Goal: Task Accomplishment & Management: Complete application form

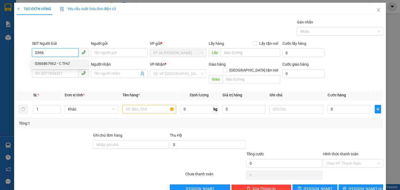
click at [46, 63] on div "0366867962 - C THƯ" at bounding box center [60, 63] width 50 height 6
type input "0366867962"
type input "C THƯ"
type input "0978242813"
type input "A HOÀN"
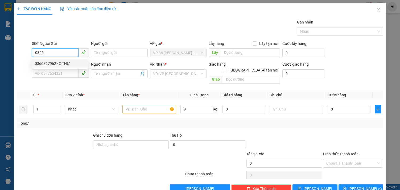
type input "VPNVT"
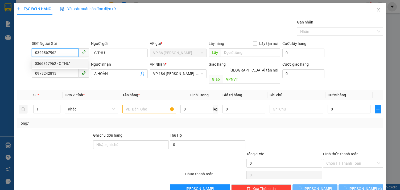
type input "20.000"
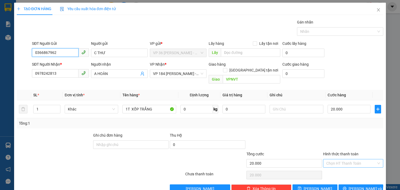
type input "0366867962"
click at [340, 159] on input "Hình thức thanh toán" at bounding box center [351, 163] width 50 height 8
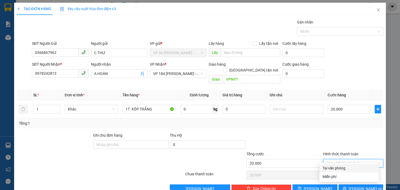
click at [337, 169] on div "Tại văn phòng" at bounding box center [349, 168] width 53 height 6
type input "0"
click at [353, 185] on span "[PERSON_NAME] và In" at bounding box center [367, 188] width 37 height 6
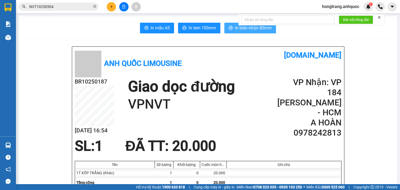
drag, startPoint x: 227, startPoint y: 26, endPoint x: 224, endPoint y: 24, distance: 3.2
click at [229, 26] on icon "printer" at bounding box center [231, 28] width 4 height 4
click at [189, 26] on span "In tem 100mm" at bounding box center [202, 27] width 27 height 7
click at [186, 27] on button "In tem 100mm" at bounding box center [199, 28] width 42 height 11
click at [195, 30] on span "In tem 100mm" at bounding box center [202, 27] width 27 height 7
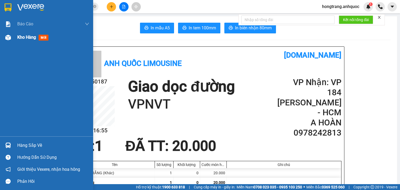
click at [4, 37] on div at bounding box center [7, 37] width 9 height 9
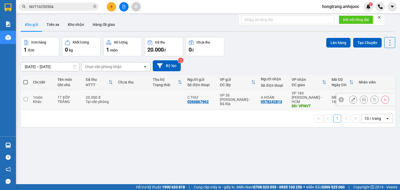
click at [28, 99] on td at bounding box center [26, 99] width 10 height 20
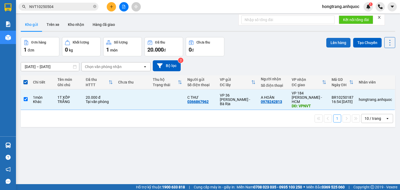
click at [340, 41] on button "Lên hàng" at bounding box center [338, 43] width 24 height 10
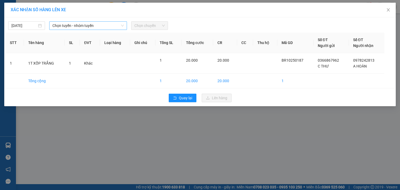
click at [117, 26] on span "Chọn tuyến - nhóm tuyến" at bounding box center [87, 26] width 71 height 8
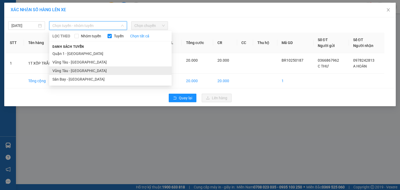
click at [79, 68] on li "Vũng Tàu - [GEOGRAPHIC_DATA]" at bounding box center [110, 70] width 122 height 9
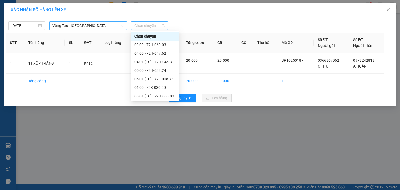
click at [143, 26] on span "Chọn chuyến" at bounding box center [149, 26] width 30 height 8
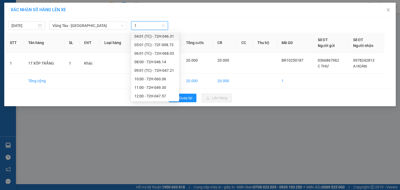
type input "17"
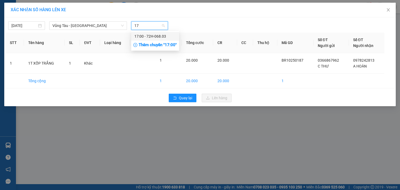
click at [147, 36] on div "17:00 - 72H-068.03" at bounding box center [155, 36] width 42 height 6
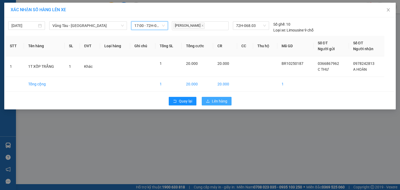
click at [216, 100] on span "Lên hàng" at bounding box center [219, 101] width 15 height 6
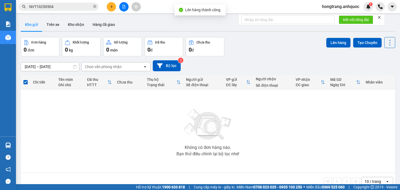
click at [126, 6] on button at bounding box center [123, 6] width 9 height 9
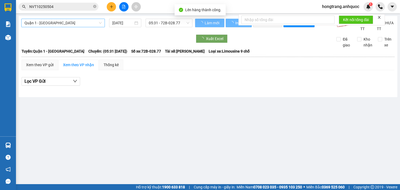
click at [58, 23] on span "Quận 1 - [GEOGRAPHIC_DATA]" at bounding box center [62, 23] width 77 height 8
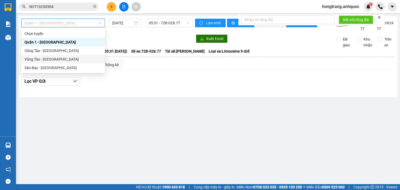
click at [44, 59] on div "Vũng Tàu - [GEOGRAPHIC_DATA]" at bounding box center [62, 59] width 77 height 6
type input "[DATE]"
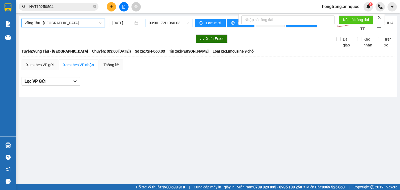
click at [152, 24] on span "03:00 - 72H-060.03" at bounding box center [169, 23] width 40 height 8
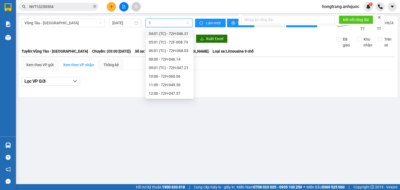
type input "17"
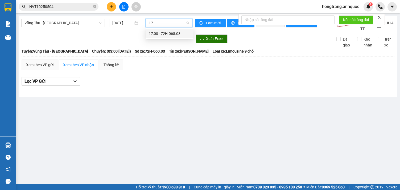
click at [154, 36] on div "17:00 - 72H-068.03" at bounding box center [170, 33] width 48 height 9
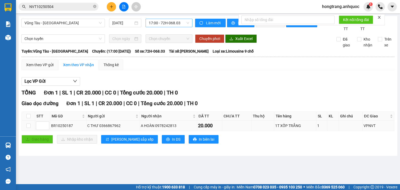
drag, startPoint x: 51, startPoint y: 131, endPoint x: 244, endPoint y: 155, distance: 193.9
click at [307, 128] on tr "BR10250187 C THƯ 0366867962 A HOÀN 0978242813 20.000 1T XỐP TRẮNG 1 VPNVT" at bounding box center [208, 125] width 373 height 10
drag, startPoint x: 89, startPoint y: 57, endPoint x: 206, endPoint y: 56, distance: 116.9
click at [206, 54] on div "Tuyến: Vũng Tàu - [GEOGRAPHIC_DATA]: (17:00 [DATE]) Số xe: 72H-068.03 Tài xế: […" at bounding box center [208, 51] width 373 height 6
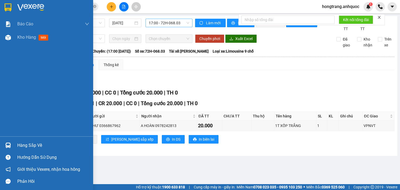
click at [3, 81] on div "Báo cáo Báo cáo dòng tiền (nhân viên) Doanh số tạo đơn theo VP gửi (nhà xe) Doa…" at bounding box center [46, 76] width 93 height 119
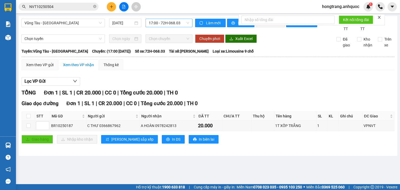
click at [110, 7] on icon "plus" at bounding box center [112, 7] width 4 height 4
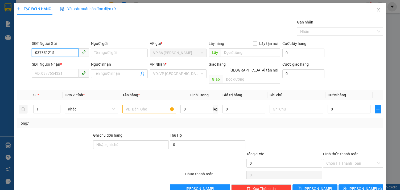
type input "0373312156"
click at [69, 64] on div "0373312156 - QUỲNH NGA" at bounding box center [60, 63] width 50 height 6
type input "QUỲNH NGA"
type input "0367919954"
type input "DUNG"
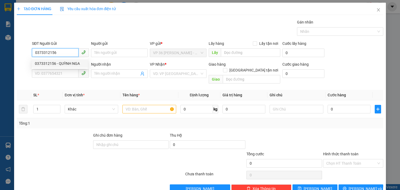
type input "VPSG"
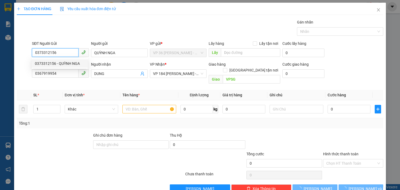
type input "350.000"
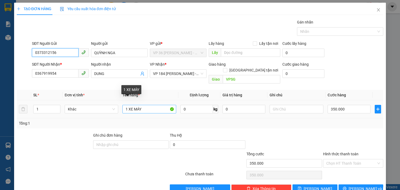
type input "0373312156"
click at [134, 105] on input "1 XE MÁY" at bounding box center [149, 109] width 54 height 9
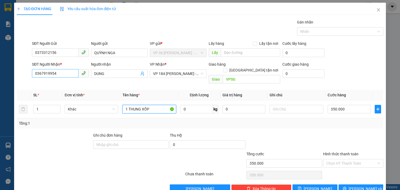
type input "1 THUNG XỐP"
click at [49, 73] on input "0367919954" at bounding box center [55, 73] width 46 height 9
click at [48, 73] on input "0367919954" at bounding box center [55, 73] width 46 height 9
type input "0981044195"
click at [100, 71] on input "DUNG" at bounding box center [116, 74] width 45 height 6
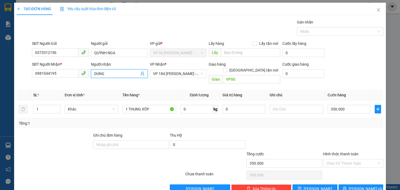
click at [100, 71] on input "DUNG" at bounding box center [116, 74] width 45 height 6
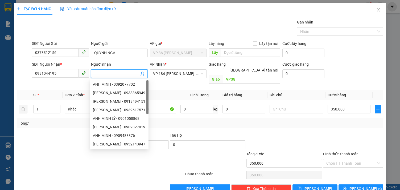
click at [332, 56] on div "SĐT Người Gửi 0373312156 Người gửi QUỲNH NGA VP gửi * VP 36 [PERSON_NAME] - Bà …" at bounding box center [207, 49] width 353 height 19
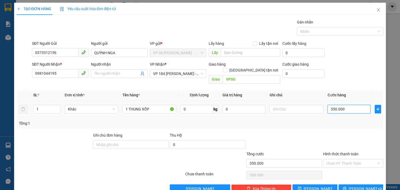
click at [337, 105] on input "350.000" at bounding box center [349, 109] width 43 height 9
type input "3"
type input "30"
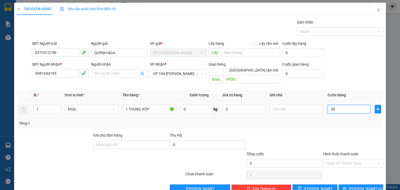
type input "30"
type input "300"
type input "3.000"
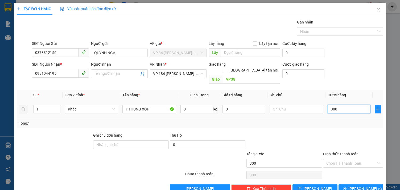
type input "3.000"
type input "30.000"
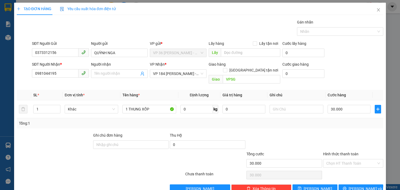
click at [339, 81] on div "Transit Pickup Surcharge Ids Transit Deliver Surcharge Ids Transit Deliver Surc…" at bounding box center [200, 105] width 367 height 173
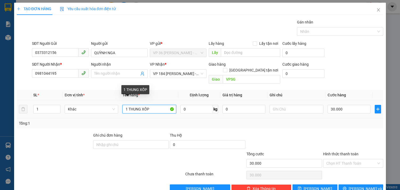
click at [154, 105] on input "1 THUNG XỐP" at bounding box center [149, 109] width 54 height 9
type input "1 THUNG XỐP MÀU VÀNG"
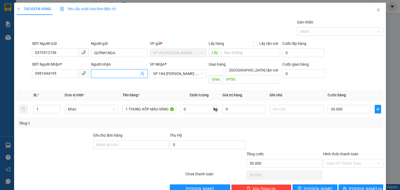
click at [115, 71] on input "Người nhận" at bounding box center [116, 74] width 45 height 6
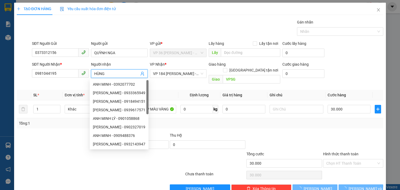
type input "HÙNG"
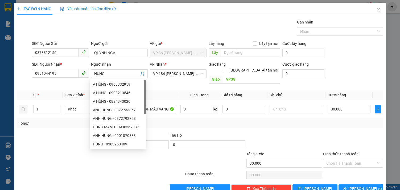
click at [143, 24] on div "Gán nhãn Nhãn" at bounding box center [207, 28] width 353 height 19
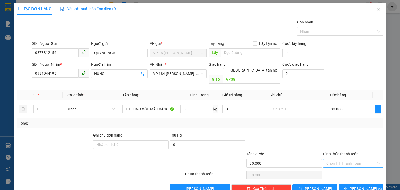
click at [328, 159] on input "Hình thức thanh toán" at bounding box center [351, 163] width 50 height 8
click at [327, 165] on div "Tại văn phòng" at bounding box center [349, 168] width 53 height 6
type input "0"
click at [323, 132] on div at bounding box center [353, 141] width 61 height 19
click at [352, 185] on span "[PERSON_NAME] và In" at bounding box center [367, 188] width 37 height 6
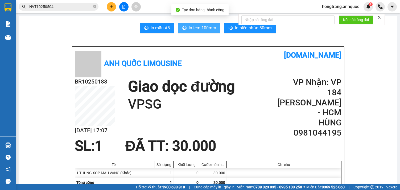
click at [201, 31] on button "In tem 100mm" at bounding box center [199, 28] width 42 height 11
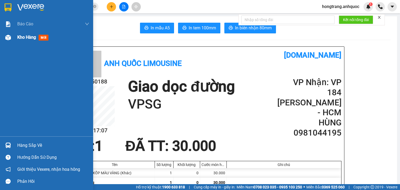
click at [7, 38] on img at bounding box center [8, 38] width 6 height 6
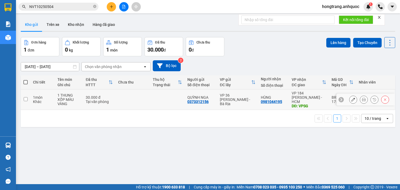
drag, startPoint x: 38, startPoint y: 97, endPoint x: 217, endPoint y: 78, distance: 180.2
click at [39, 99] on div "Khác" at bounding box center [42, 101] width 19 height 4
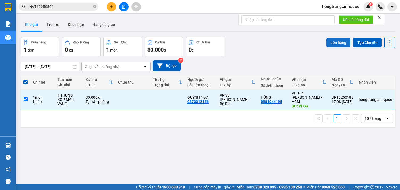
click at [337, 44] on button "Lên hàng" at bounding box center [338, 43] width 24 height 10
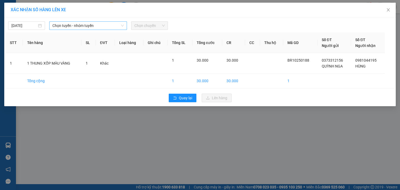
click at [66, 28] on span "Chọn tuyến - nhóm tuyến" at bounding box center [87, 26] width 71 height 8
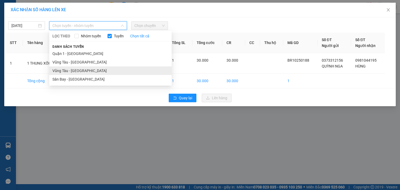
click at [61, 70] on li "Vũng Tàu - [GEOGRAPHIC_DATA]" at bounding box center [110, 70] width 122 height 9
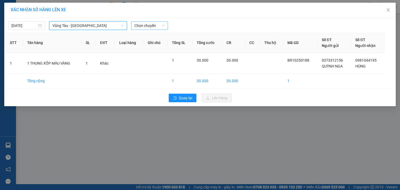
click at [145, 25] on span "Chọn chuyến" at bounding box center [149, 26] width 30 height 8
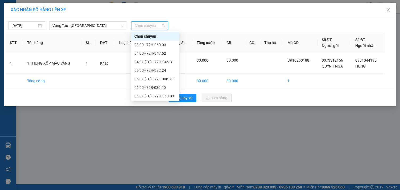
type input "1"
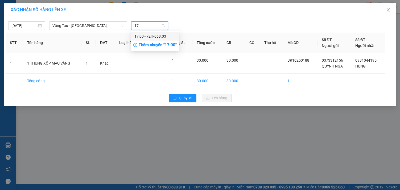
click at [146, 38] on div "17:00 - 72H-068.03" at bounding box center [155, 36] width 42 height 6
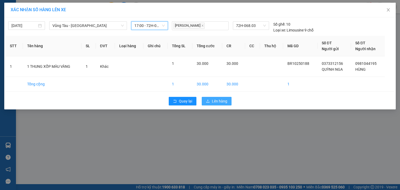
click at [212, 100] on button "Lên hàng" at bounding box center [217, 101] width 30 height 9
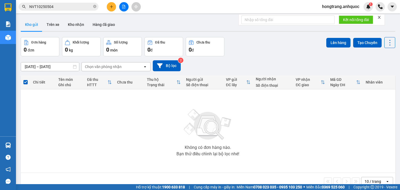
click at [122, 8] on icon "file-add" at bounding box center [124, 7] width 4 height 4
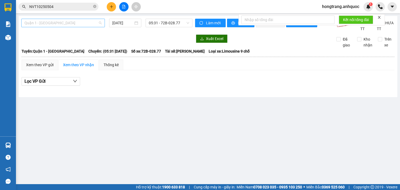
click at [84, 22] on span "Quận 1 - [GEOGRAPHIC_DATA]" at bounding box center [62, 23] width 77 height 8
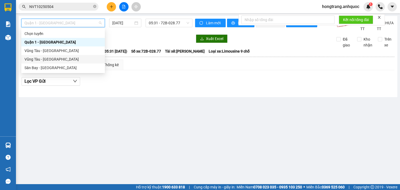
click at [49, 59] on div "Vũng Tàu - [GEOGRAPHIC_DATA]" at bounding box center [62, 59] width 77 height 6
type input "[DATE]"
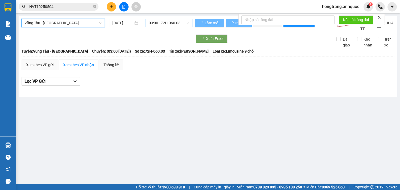
click at [180, 21] on span "03:00 - 72H-060.03" at bounding box center [169, 23] width 40 height 8
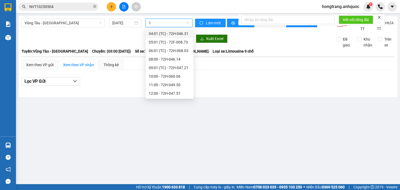
type input "17"
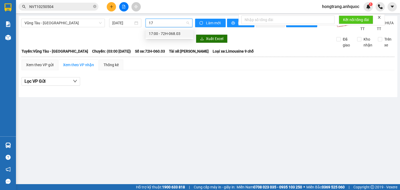
click at [184, 34] on div "17:00 - 72H-068.03" at bounding box center [170, 34] width 42 height 6
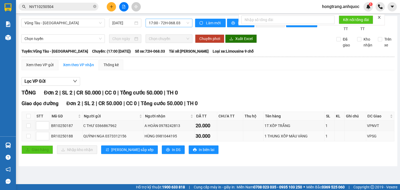
drag, startPoint x: 52, startPoint y: 142, endPoint x: 308, endPoint y: 139, distance: 256.6
click at [308, 139] on tr "BR10250188 QUỲNH NGA 0373312156 HÙNG 0981044195 30.000 1 THUNG XỐP MÀU VÀNG 1 V…" at bounding box center [208, 136] width 373 height 10
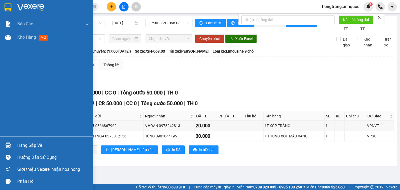
drag, startPoint x: 3, startPoint y: 78, endPoint x: 14, endPoint y: 78, distance: 11.4
click at [3, 78] on div "Báo cáo Báo cáo dòng tiền (nhân viên) Doanh số tạo đơn theo VP gửi (nhà xe) Doa…" at bounding box center [46, 76] width 93 height 119
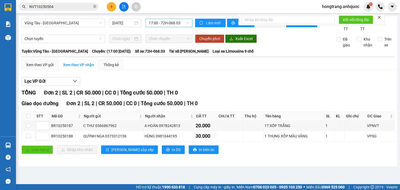
drag, startPoint x: 91, startPoint y: 58, endPoint x: 207, endPoint y: 57, distance: 115.5
click at [207, 54] on div "Tuyến: Vũng Tàu - [GEOGRAPHIC_DATA]: (17:00 [DATE]) Số xe: 72H-068.03 Tài xế: […" at bounding box center [208, 51] width 373 height 6
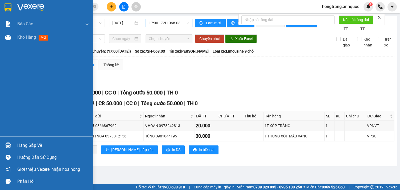
drag, startPoint x: 3, startPoint y: 91, endPoint x: 79, endPoint y: 101, distance: 77.0
click at [3, 91] on div "Báo cáo Báo cáo dòng tiền (nhân viên) Doanh số tạo đơn theo VP gửi (nhà xe) Doa…" at bounding box center [46, 76] width 93 height 119
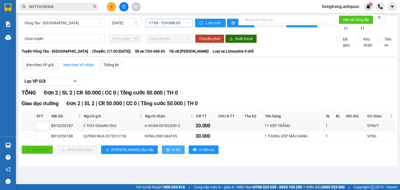
click at [162, 154] on button "In DS" at bounding box center [173, 149] width 23 height 9
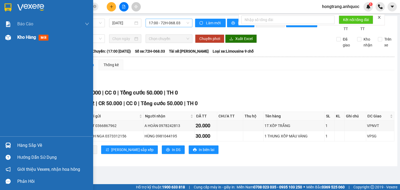
drag, startPoint x: 3, startPoint y: 84, endPoint x: 67, endPoint y: 42, distance: 76.6
click at [10, 80] on div "Báo cáo Báo cáo dòng tiền (nhân viên) Doanh số tạo đơn theo VP gửi (nhà xe) Doa…" at bounding box center [46, 76] width 93 height 119
click at [10, 37] on img at bounding box center [8, 38] width 6 height 6
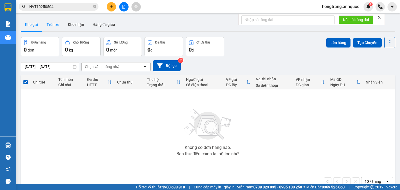
click at [54, 24] on button "Trên xe" at bounding box center [52, 24] width 21 height 13
drag, startPoint x: 54, startPoint y: 24, endPoint x: 87, endPoint y: 38, distance: 36.1
click at [53, 24] on button "Trên xe" at bounding box center [52, 24] width 21 height 13
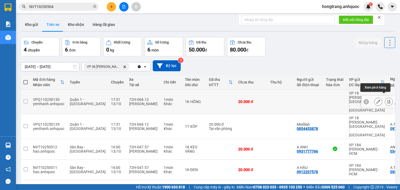
click at [386, 97] on button at bounding box center [388, 101] width 7 height 9
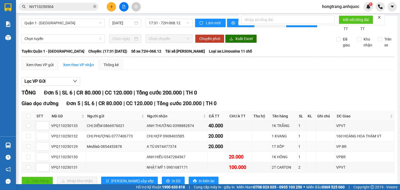
drag, startPoint x: 51, startPoint y: 130, endPoint x: 282, endPoint y: 128, distance: 230.8
click at [282, 141] on tr "VPQ110250129 Medilab 0854453878 A TÚ 0974477374 20.000 1T XỐP 1 VP BR" at bounding box center [208, 146] width 373 height 10
drag, startPoint x: 52, startPoint y: 141, endPoint x: 285, endPoint y: 143, distance: 232.9
click at [285, 151] on tr "VPQ110250130 ANH HIẾU 0347284567 20.000 1K HỒNG 1 VPBR" at bounding box center [208, 156] width 373 height 10
drag, startPoint x: 89, startPoint y: 35, endPoint x: 200, endPoint y: 34, distance: 111.5
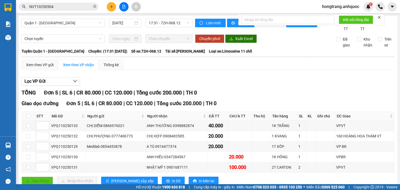
click at [200, 48] on div "[GEOGRAPHIC_DATA]: Quận 1 - [GEOGRAPHIC_DATA] Chuyến: (17:31 [DATE]) Số xe: 72H…" at bounding box center [208, 51] width 373 height 6
click at [134, 77] on div "Lọc VP Gửi" at bounding box center [208, 81] width 373 height 9
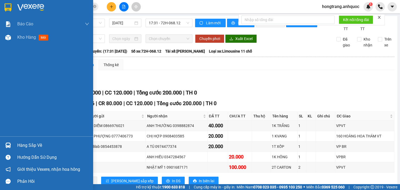
click at [8, 96] on div "Báo cáo Báo cáo dòng tiền (nhân viên) Doanh số tạo đơn theo VP gửi (nhà xe) Doa…" at bounding box center [46, 76] width 93 height 119
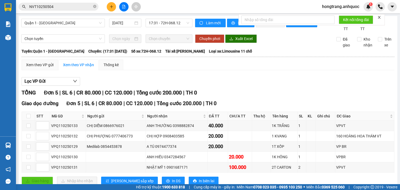
click at [109, 8] on button at bounding box center [111, 6] width 9 height 9
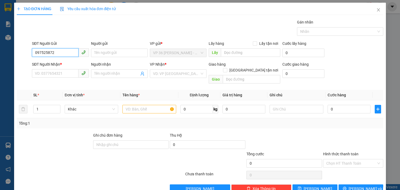
type input "0975258721"
click at [58, 64] on div "0975258721 - [PERSON_NAME]" at bounding box center [61, 63] width 52 height 6
type input "ANH PHONG"
type input "0847791079"
type input "CHỊ [PERSON_NAME]"
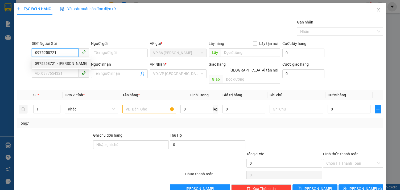
type input "VPNVT"
type input "TM 13/10 THỦY"
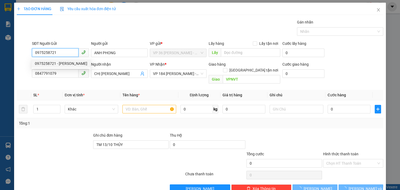
type input "20.000"
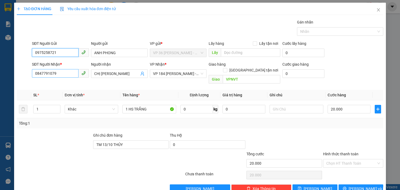
type input "0975258721"
click at [61, 73] on input "0847791079" at bounding box center [55, 73] width 46 height 9
type input "0886160079"
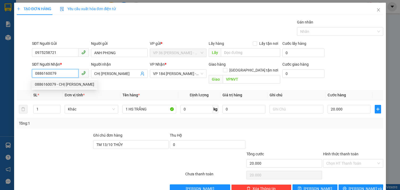
click at [67, 81] on div "0886160079 - CHỊ [PERSON_NAME]" at bounding box center [64, 84] width 59 height 6
type input "CHỊ [PERSON_NAME]"
type input "TM 8/10 VP184 HẢO"
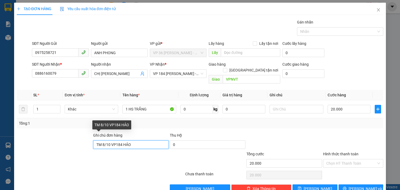
click at [110, 140] on input "TM 8/10 VP184 HẢO" at bounding box center [131, 144] width 76 height 9
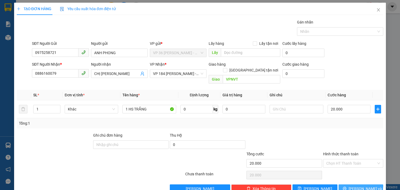
click at [347, 186] on icon "printer" at bounding box center [345, 188] width 4 height 4
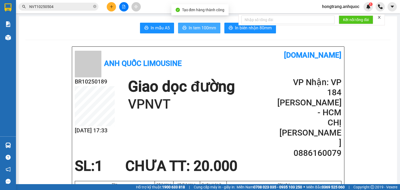
click at [194, 27] on span "In tem 100mm" at bounding box center [202, 27] width 27 height 7
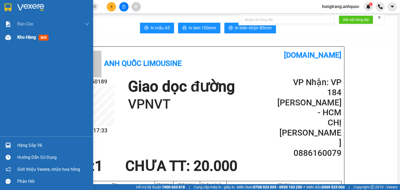
click at [13, 38] on div at bounding box center [7, 37] width 9 height 9
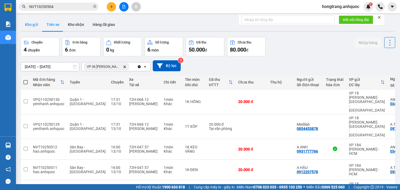
click at [35, 24] on button "Kho gửi" at bounding box center [32, 24] width 22 height 13
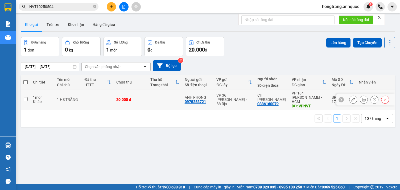
click at [32, 97] on td "1 món Khác" at bounding box center [42, 99] width 24 height 20
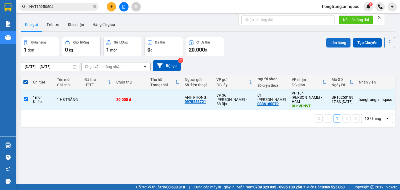
click at [336, 42] on button "Lên hàng" at bounding box center [338, 43] width 24 height 10
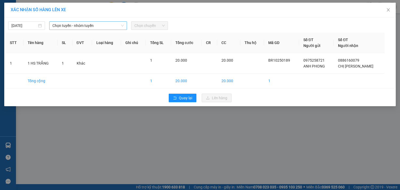
click at [101, 24] on span "Chọn tuyến - nhóm tuyến" at bounding box center [87, 26] width 71 height 8
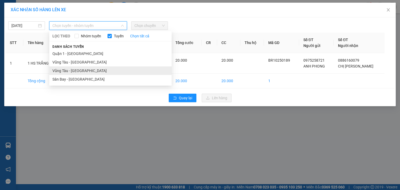
click at [66, 70] on li "Vũng Tàu - [GEOGRAPHIC_DATA]" at bounding box center [110, 70] width 122 height 9
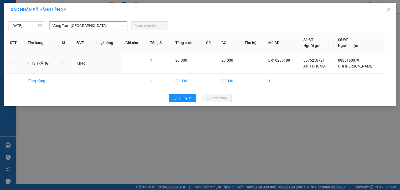
click at [143, 24] on span "Chọn chuyến" at bounding box center [149, 26] width 30 height 8
click at [152, 27] on span "Chọn chuyến" at bounding box center [149, 26] width 30 height 8
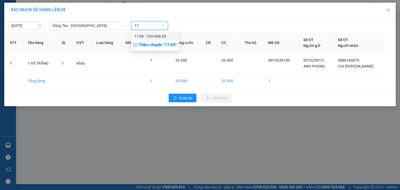
click at [145, 34] on div "17:00 - 72H-068.03" at bounding box center [155, 36] width 42 height 6
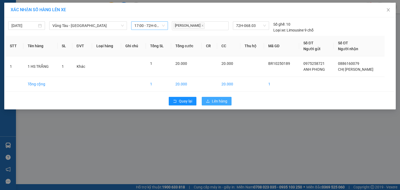
click at [214, 101] on span "Lên hàng" at bounding box center [219, 101] width 15 height 6
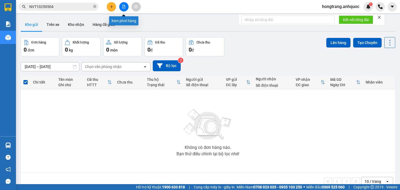
click at [121, 9] on button at bounding box center [123, 6] width 9 height 9
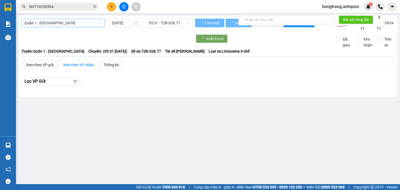
click at [46, 23] on span "Quận 1 - [GEOGRAPHIC_DATA]" at bounding box center [62, 23] width 77 height 8
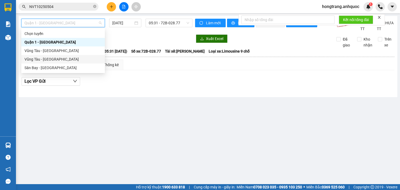
click at [35, 59] on div "Vũng Tàu - [GEOGRAPHIC_DATA]" at bounding box center [62, 59] width 77 height 6
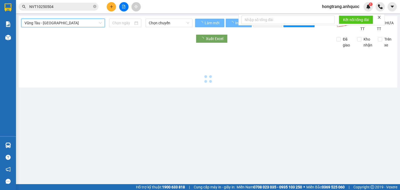
type input "[DATE]"
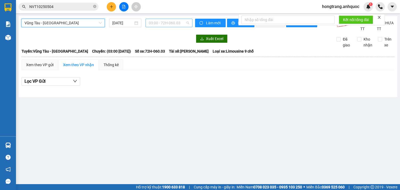
click at [161, 20] on span "03:00 - 72H-060.03" at bounding box center [169, 23] width 40 height 8
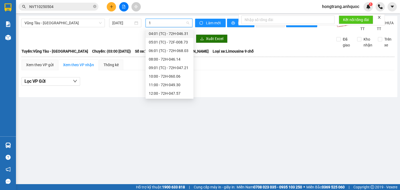
type input "17"
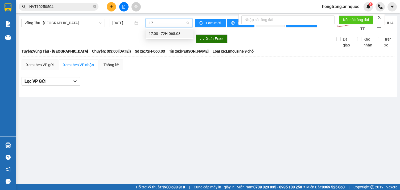
click at [167, 34] on div "17:00 - 72H-068.03" at bounding box center [170, 34] width 42 height 6
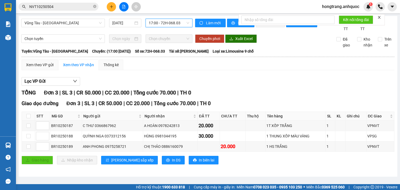
click at [143, 168] on div "Giao dọc đường Đơn 3 | SL 3 | CR 50.000 | CC 20.000 | Tổng cước 70.000 | TH 0 S…" at bounding box center [208, 133] width 373 height 69
click at [166, 162] on icon "printer" at bounding box center [168, 160] width 4 height 4
click at [172, 163] on span "In DS" at bounding box center [176, 160] width 9 height 6
click at [110, 5] on icon "plus" at bounding box center [112, 7] width 4 height 4
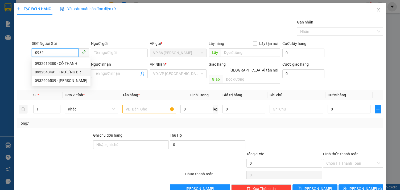
click at [57, 73] on div "0932343491 - TRƯỜNG BR" at bounding box center [61, 72] width 52 height 6
type input "0932343491"
type input "TRƯỜNG BR"
type input "0902804718"
type input "ANH TRÍ( TRƯỜNG)"
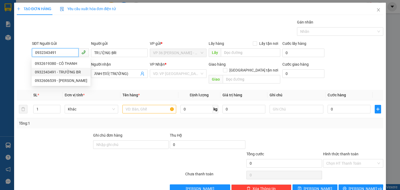
type input "vpsg"
type input "TM 12/10 VP184 HẢO"
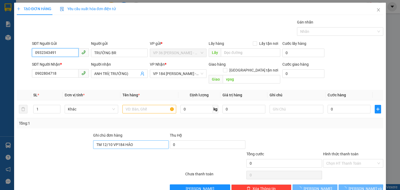
type input "20.000"
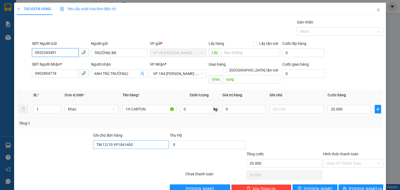
type input "0932343491"
click at [107, 140] on input "TM 12/10 VP184 HẢO" at bounding box center [131, 144] width 76 height 9
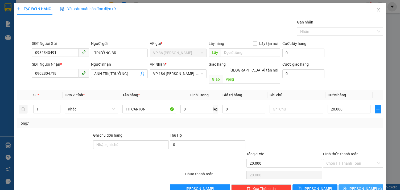
click at [345, 184] on button "[PERSON_NAME] và In" at bounding box center [361, 188] width 45 height 9
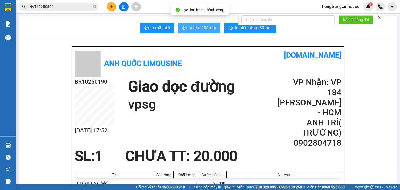
click at [189, 30] on span "In tem 100mm" at bounding box center [202, 27] width 27 height 7
click at [122, 6] on icon "file-add" at bounding box center [123, 7] width 3 height 4
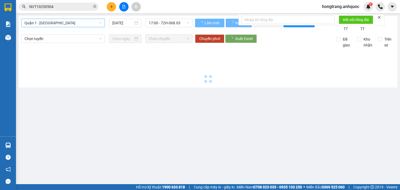
click at [69, 23] on span "Quận 1 - [GEOGRAPHIC_DATA]" at bounding box center [62, 23] width 77 height 8
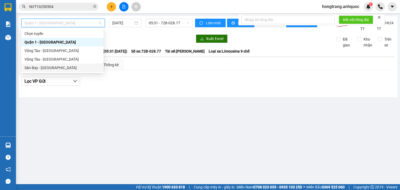
click at [40, 68] on div "Sân Bay - [GEOGRAPHIC_DATA]" at bounding box center [62, 68] width 76 height 6
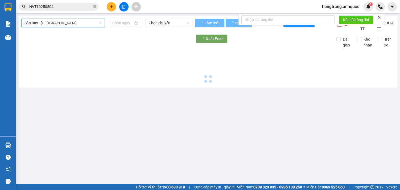
click at [58, 22] on span "Sân Bay - [GEOGRAPHIC_DATA]" at bounding box center [62, 23] width 77 height 8
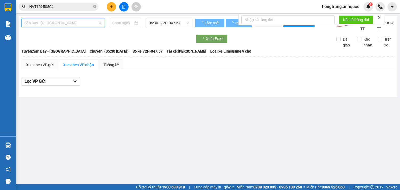
type input "[DATE]"
click at [52, 23] on span "Sân Bay - [GEOGRAPHIC_DATA]" at bounding box center [62, 23] width 77 height 8
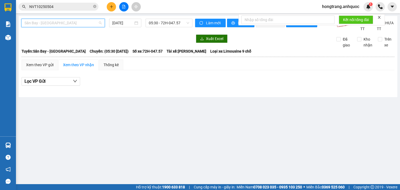
click at [55, 22] on span "Sân Bay - [GEOGRAPHIC_DATA]" at bounding box center [62, 23] width 77 height 8
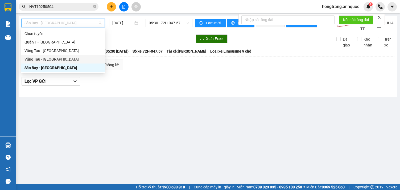
click at [41, 59] on div "Vũng Tàu - [GEOGRAPHIC_DATA]" at bounding box center [62, 59] width 77 height 6
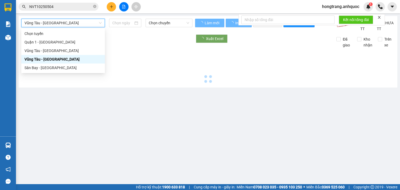
type input "[DATE]"
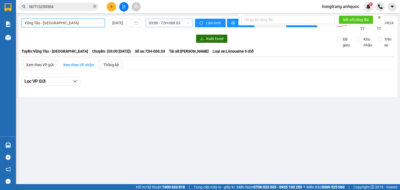
click at [161, 23] on span "03:00 - 72H-060.03" at bounding box center [169, 23] width 40 height 8
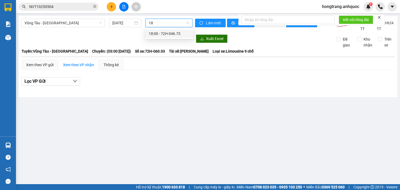
click at [159, 32] on div "18:00 - 72H-046.73" at bounding box center [170, 34] width 42 height 6
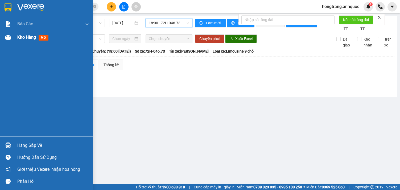
click at [10, 36] on img at bounding box center [8, 38] width 6 height 6
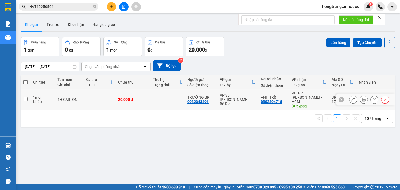
click at [25, 98] on input "checkbox" at bounding box center [26, 99] width 4 height 4
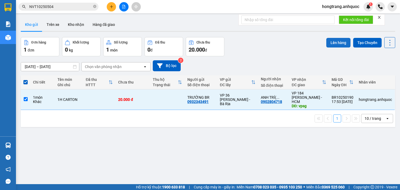
click at [329, 42] on button "Lên hàng" at bounding box center [338, 43] width 24 height 10
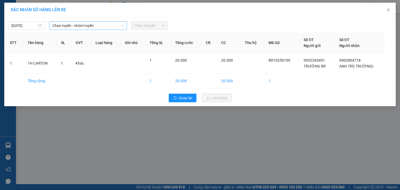
click at [93, 26] on span "Chọn tuyến - nhóm tuyến" at bounding box center [87, 26] width 71 height 8
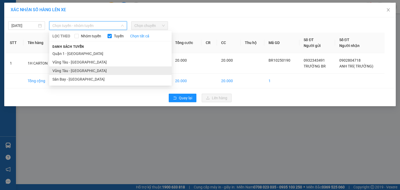
click at [80, 68] on li "Vũng Tàu - [GEOGRAPHIC_DATA]" at bounding box center [110, 70] width 122 height 9
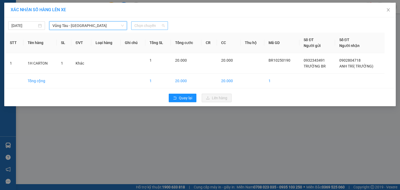
click at [150, 25] on span "Chọn chuyến" at bounding box center [149, 26] width 30 height 8
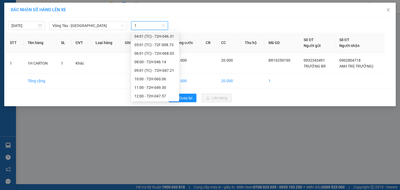
type input "18"
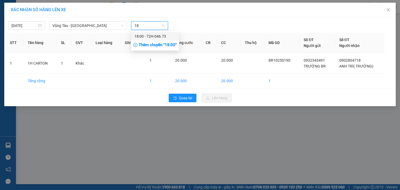
click at [148, 36] on div "18:00 - 72H-046.73" at bounding box center [155, 36] width 42 height 6
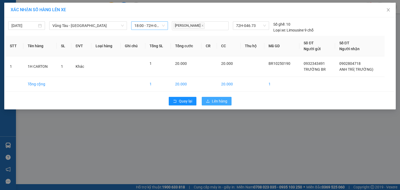
click at [216, 102] on span "Lên hàng" at bounding box center [219, 101] width 15 height 6
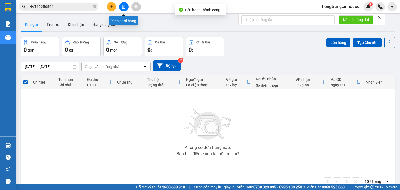
click at [124, 6] on icon "file-add" at bounding box center [123, 7] width 3 height 4
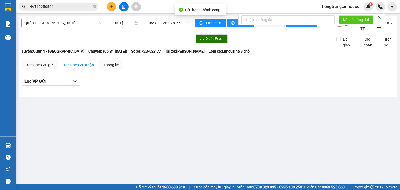
click at [76, 22] on span "Quận 1 - [GEOGRAPHIC_DATA]" at bounding box center [62, 23] width 77 height 8
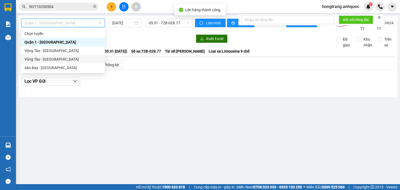
click at [51, 58] on div "Vũng Tàu - [GEOGRAPHIC_DATA]" at bounding box center [62, 59] width 77 height 6
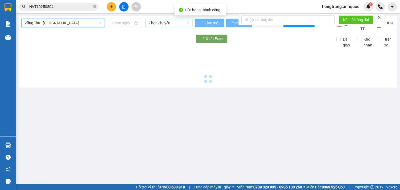
type input "[DATE]"
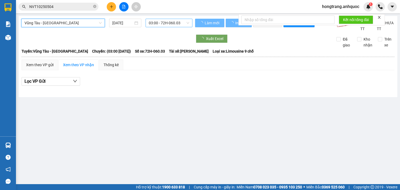
click at [162, 22] on span "03:00 - 72H-060.03" at bounding box center [169, 23] width 40 height 8
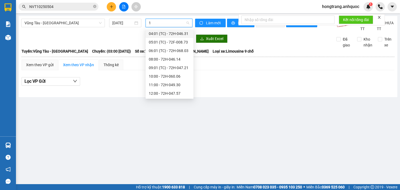
type input "18"
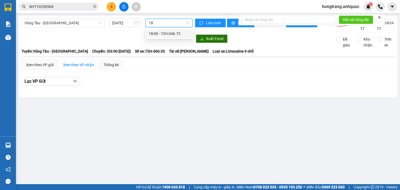
click at [162, 31] on div "18:00 - 72H-046.73" at bounding box center [170, 34] width 42 height 6
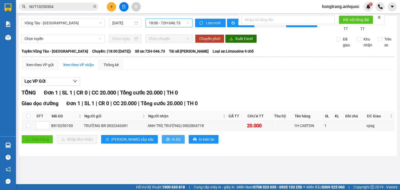
click at [172, 142] on span "In DS" at bounding box center [176, 139] width 9 height 6
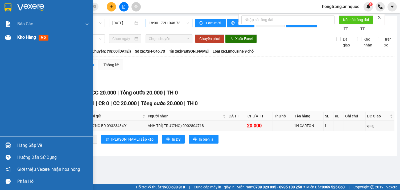
click at [9, 37] on img at bounding box center [8, 38] width 6 height 6
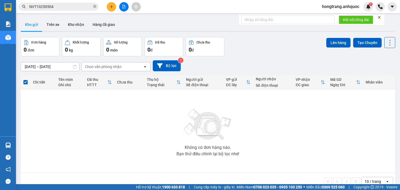
drag, startPoint x: 55, startPoint y: 25, endPoint x: 77, endPoint y: 12, distance: 26.2
click at [54, 25] on button "Trên xe" at bounding box center [52, 24] width 21 height 13
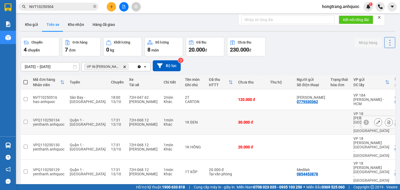
click at [385, 117] on button at bounding box center [388, 121] width 7 height 9
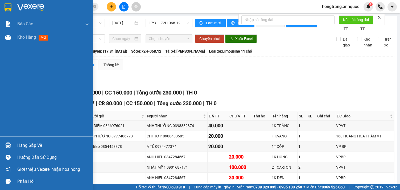
drag, startPoint x: 10, startPoint y: 109, endPoint x: 41, endPoint y: 108, distance: 31.7
click at [10, 109] on div "Báo cáo Báo cáo dòng tiền (nhân viên) Doanh số tạo đơn theo VP gửi (nhà xe) Doa…" at bounding box center [46, 76] width 93 height 119
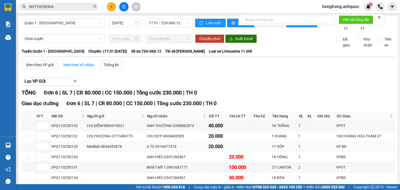
drag, startPoint x: 332, startPoint y: 120, endPoint x: 335, endPoint y: 120, distance: 3.5
click at [336, 143] on div "VP BR" at bounding box center [364, 146] width 57 height 6
drag, startPoint x: 332, startPoint y: 127, endPoint x: 335, endPoint y: 128, distance: 2.9
click at [336, 154] on div "VPBR" at bounding box center [364, 157] width 57 height 6
drag, startPoint x: 321, startPoint y: 151, endPoint x: 331, endPoint y: 150, distance: 10.4
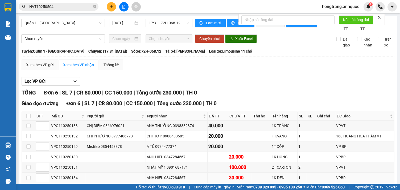
click at [331, 172] on tr "VPQ110250134 ANH HIẾU 0347284567 30.000 1K ĐEN 1 VPBR" at bounding box center [208, 177] width 373 height 10
drag, startPoint x: 219, startPoint y: 149, endPoint x: 229, endPoint y: 149, distance: 9.6
click at [229, 172] on tr "VPQ110250134 ANH HIẾU 0347284567 30.000 1K ĐEN 1 VPBR" at bounding box center [208, 177] width 373 height 10
drag, startPoint x: 51, startPoint y: 150, endPoint x: 282, endPoint y: 151, distance: 230.2
click at [282, 172] on tr "VPQ110250134 ANH HIẾU 0347284567 30.000 1K ĐEN 1 VPBR" at bounding box center [208, 177] width 373 height 10
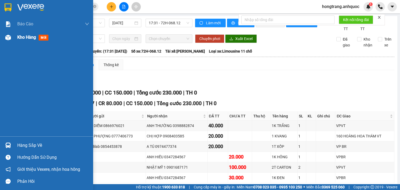
click at [9, 35] on img at bounding box center [8, 38] width 6 height 6
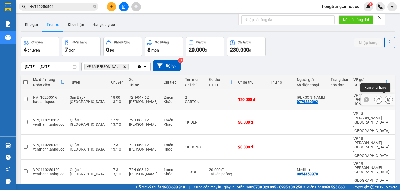
click at [387, 97] on icon at bounding box center [389, 99] width 4 height 4
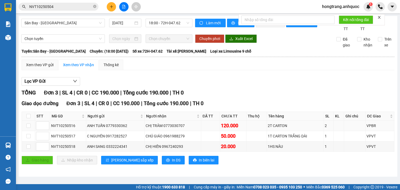
drag, startPoint x: 51, startPoint y: 131, endPoint x: 291, endPoint y: 134, distance: 239.6
click at [291, 131] on tr "NVT10250516 ANH TUẤN 0779330362 CHỊ TRÂM 0773030707 120.000 2T CARTON 2 VPBR" at bounding box center [208, 125] width 373 height 10
drag, startPoint x: 88, startPoint y: 55, endPoint x: 202, endPoint y: 55, distance: 113.9
click at [202, 54] on div "Tuyến: [GEOGRAPHIC_DATA] - [GEOGRAPHIC_DATA]: (18:00 [DATE]) Số xe: 72H-047.62 …" at bounding box center [208, 51] width 373 height 6
click at [124, 83] on div "Lọc VP Gửi" at bounding box center [208, 81] width 373 height 9
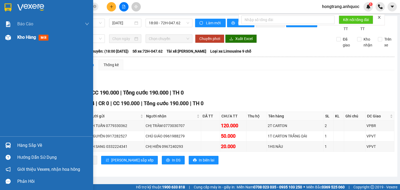
click at [12, 36] on div at bounding box center [7, 37] width 9 height 9
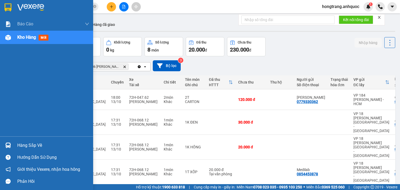
click at [3, 115] on div "Báo cáo Báo cáo dòng tiền (nhân viên) Doanh số tạo đơn theo VP gửi (nhà xe) Doa…" at bounding box center [46, 76] width 93 height 119
drag, startPoint x: 3, startPoint y: 103, endPoint x: 48, endPoint y: 42, distance: 76.0
click at [3, 103] on div "Báo cáo Báo cáo dòng tiền (nhân viên) Doanh số tạo đơn theo VP gửi (nhà xe) Doa…" at bounding box center [46, 76] width 93 height 119
